Goal: Register for event/course

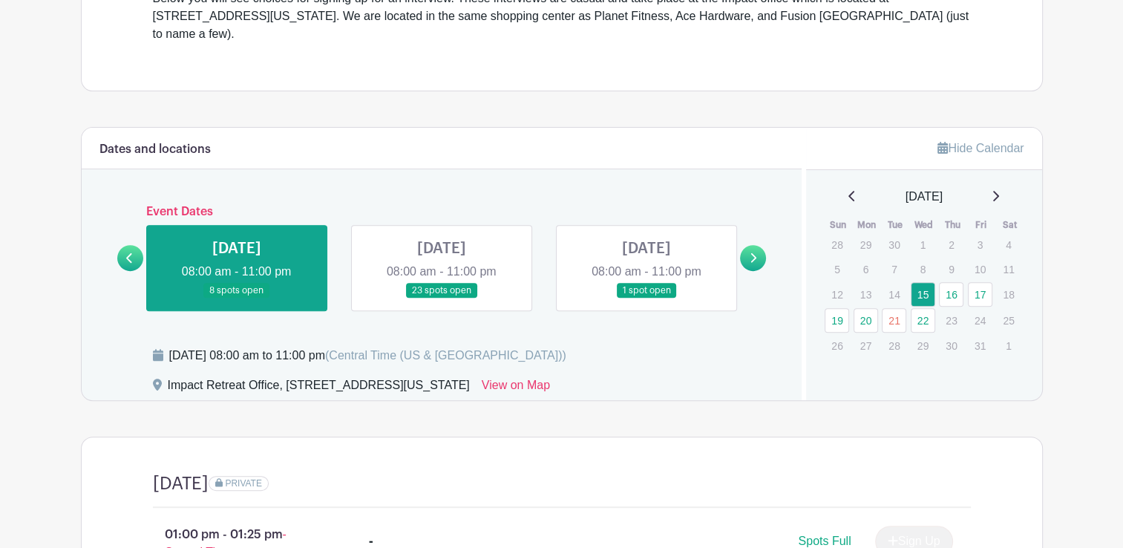
scroll to position [513, 0]
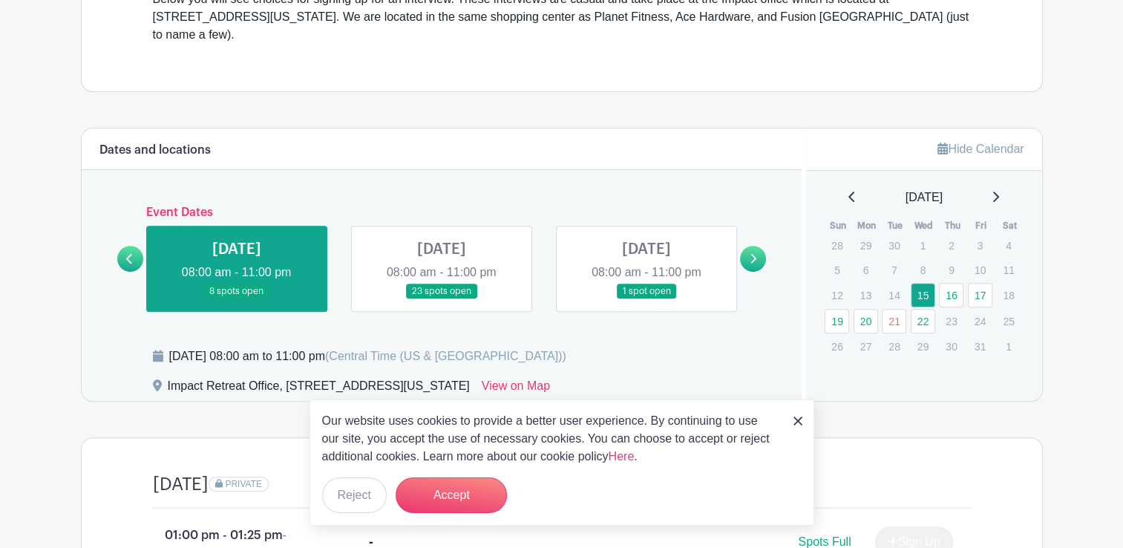
click at [800, 425] on img at bounding box center [797, 420] width 9 height 9
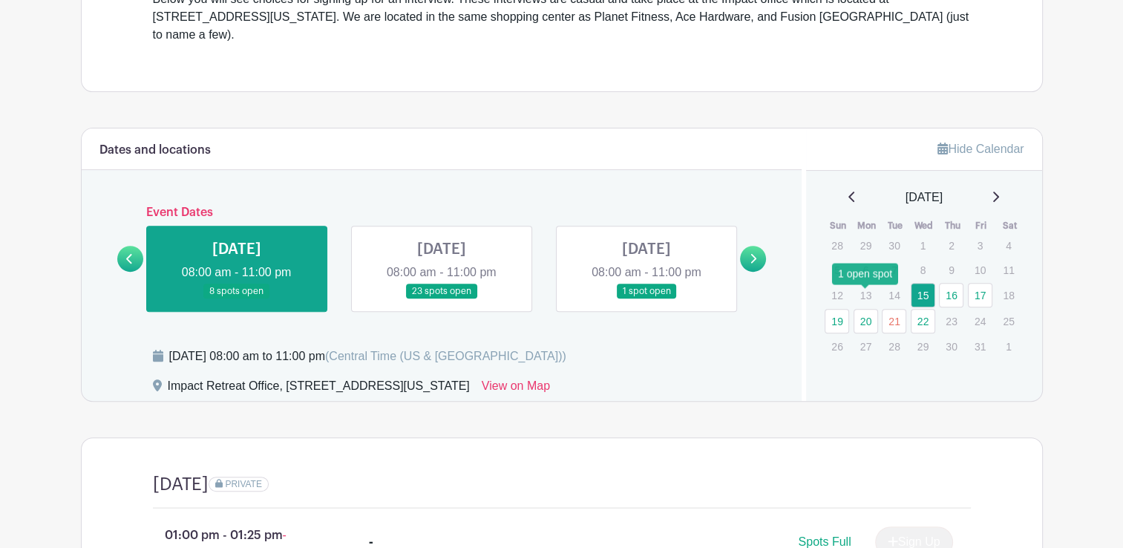
click at [864, 309] on link "20" at bounding box center [865, 321] width 24 height 24
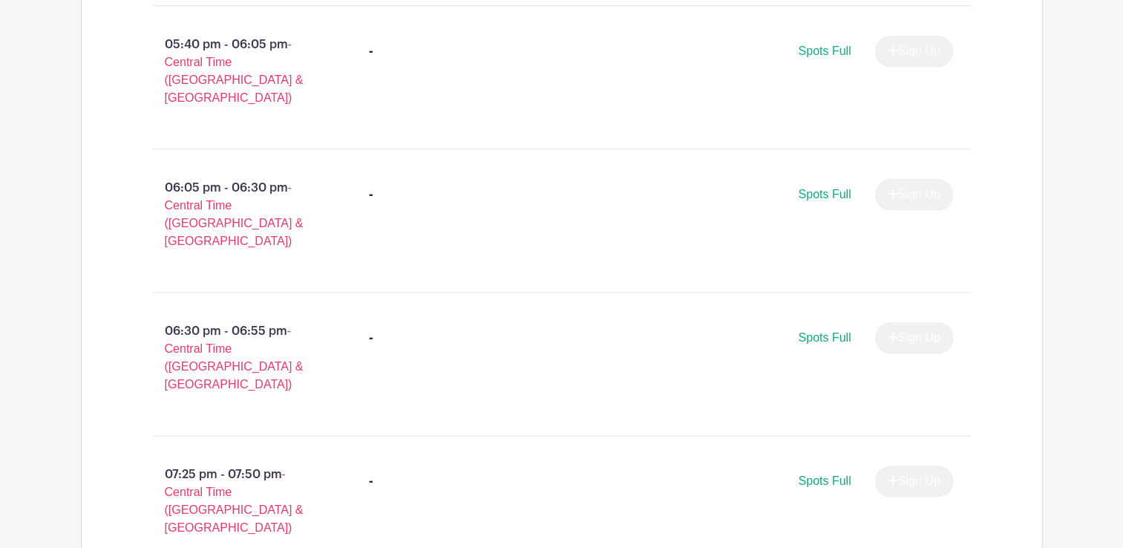
scroll to position [1854, 0]
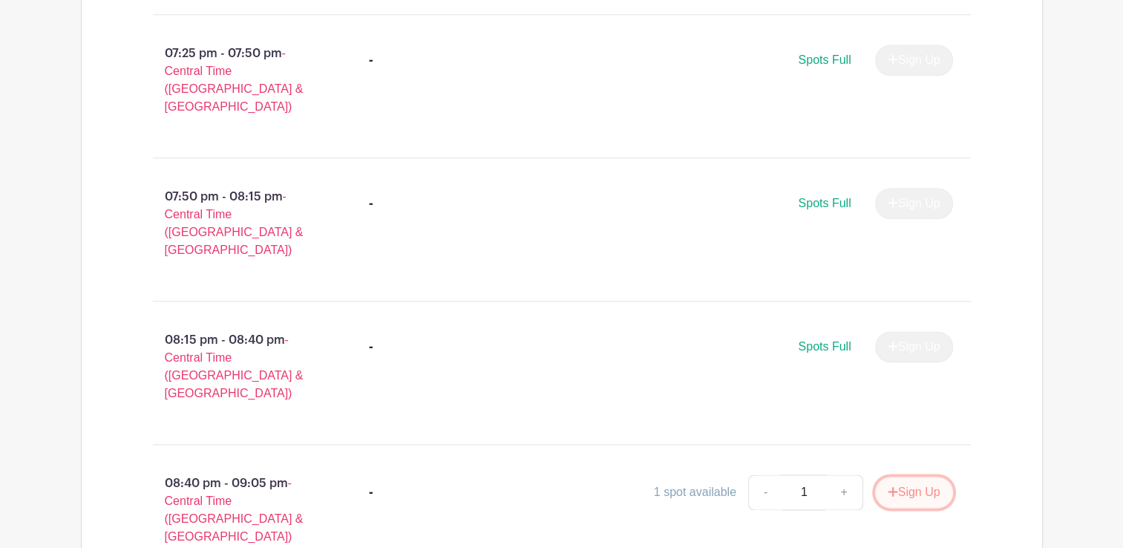
click at [903, 476] on button "Sign Up" at bounding box center [914, 491] width 78 height 31
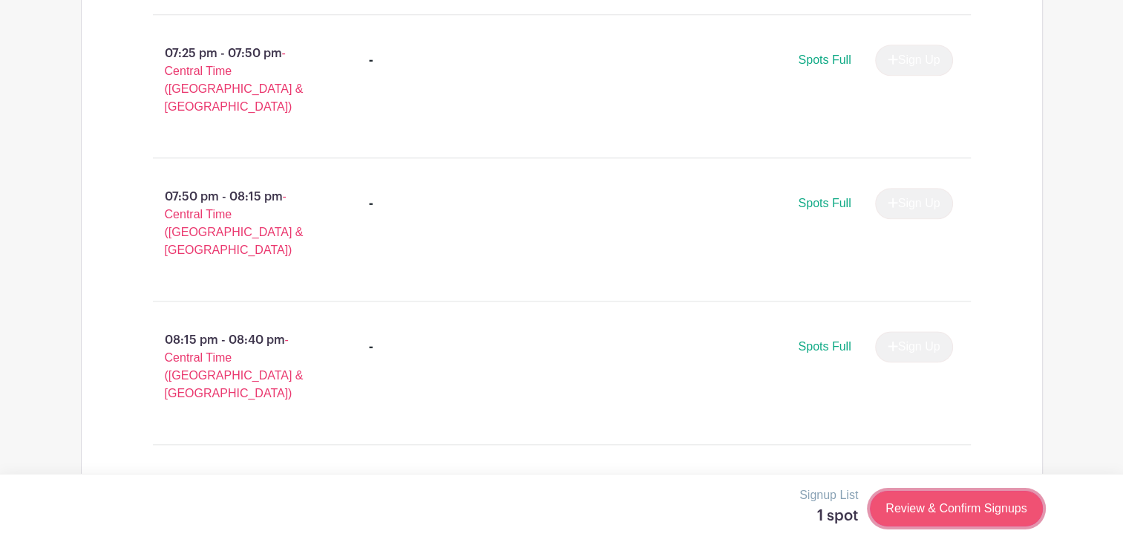
click at [968, 513] on link "Review & Confirm Signups" at bounding box center [956, 509] width 172 height 36
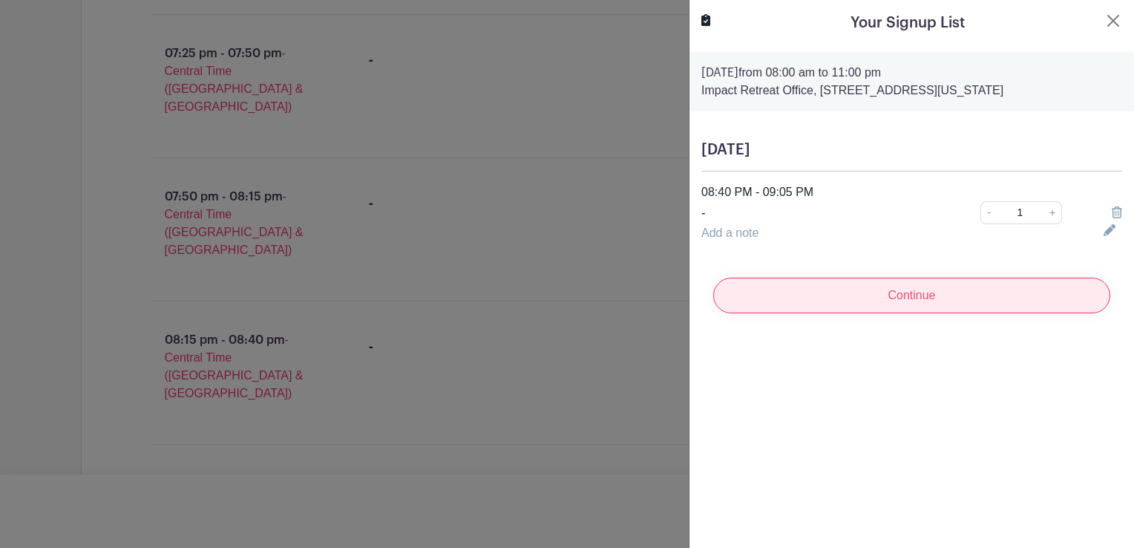
click at [945, 299] on input "Continue" at bounding box center [911, 296] width 397 height 36
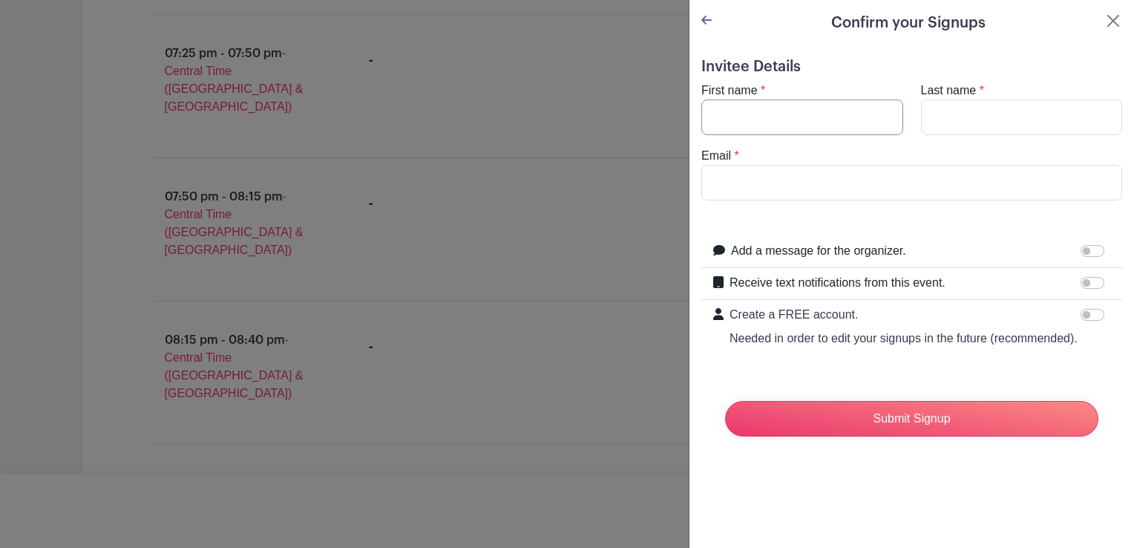
click at [844, 108] on input "First name" at bounding box center [802, 117] width 202 height 36
type input "Jack"
type input "New"
type input "[EMAIL_ADDRESS][DOMAIN_NAME]"
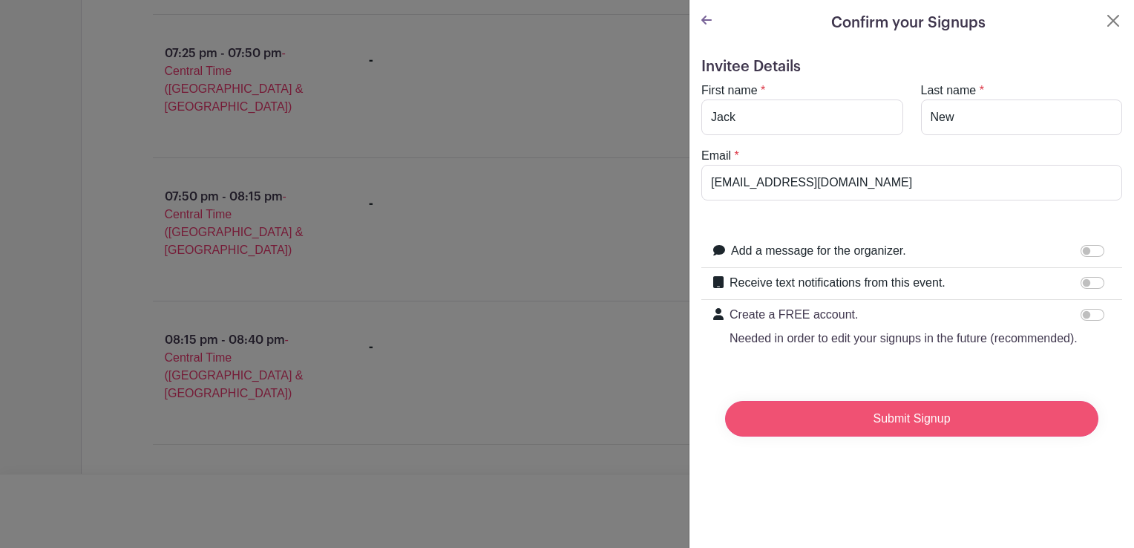
click at [817, 432] on input "Submit Signup" at bounding box center [911, 419] width 373 height 36
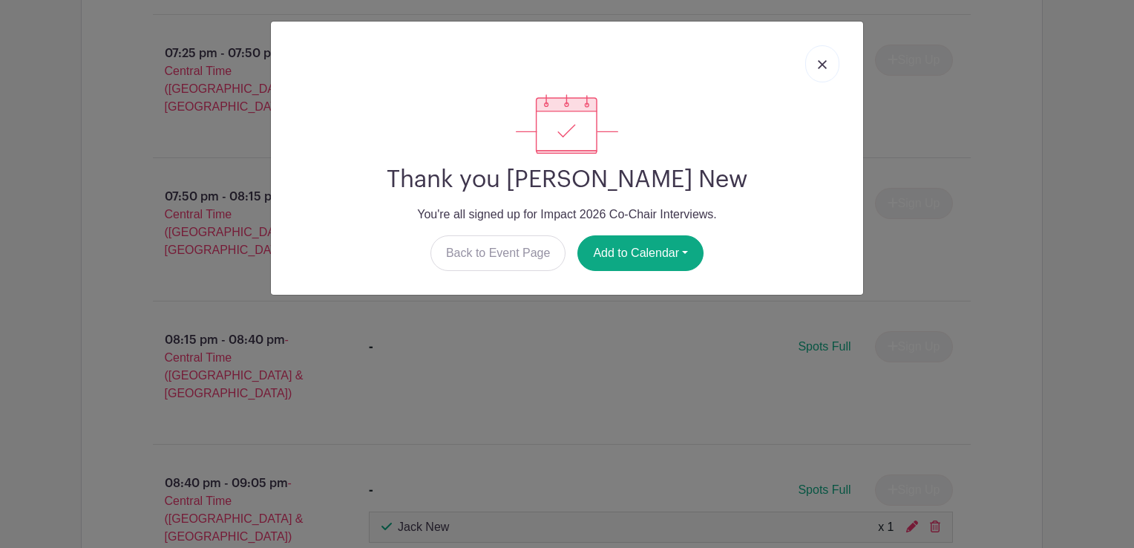
click at [821, 54] on link at bounding box center [822, 63] width 34 height 37
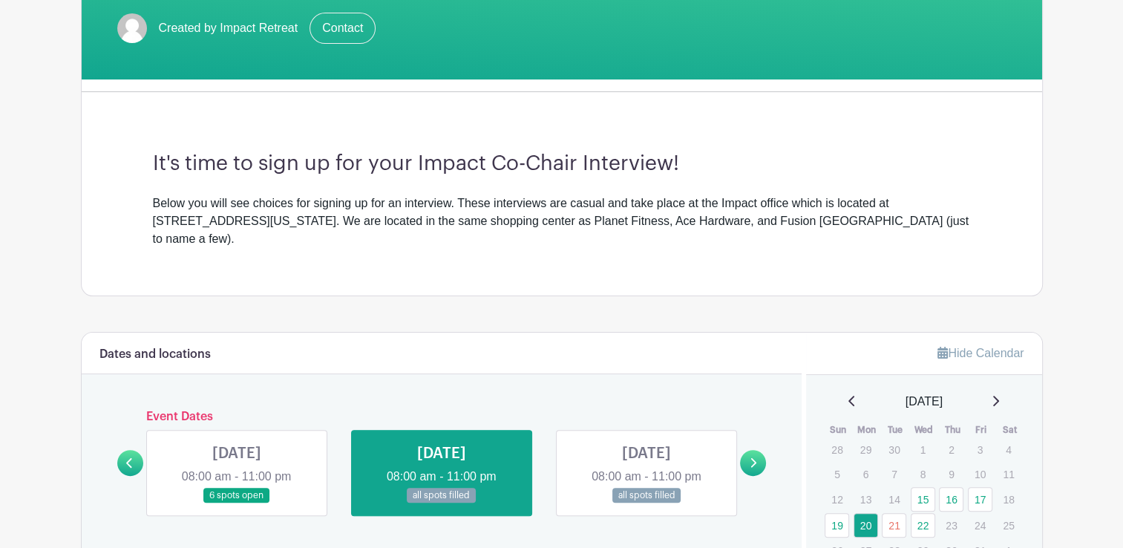
scroll to position [0, 0]
